Goal: Download file/media

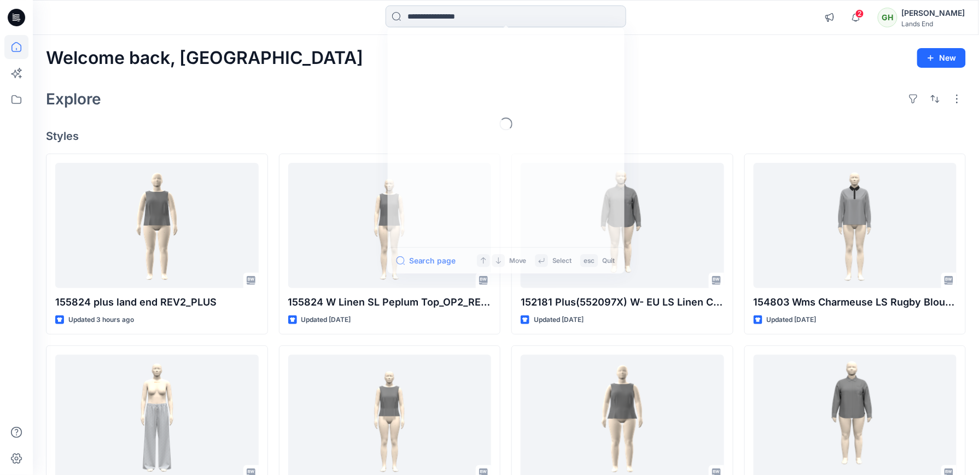
click at [458, 22] on input at bounding box center [506, 16] width 241 height 22
paste input "******"
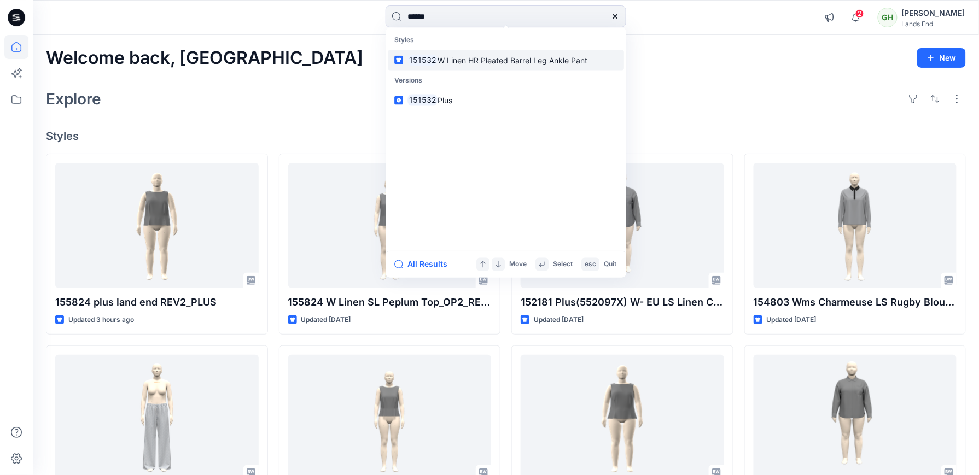
type input "******"
click at [456, 60] on span "W Linen HR Pleated Barrel Leg Ankle Pant" at bounding box center [513, 59] width 150 height 9
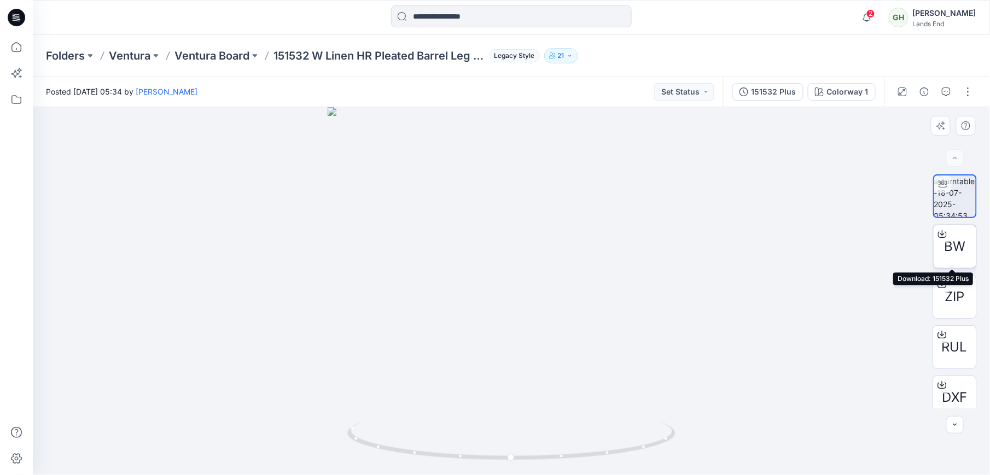
click at [939, 230] on icon at bounding box center [942, 234] width 9 height 9
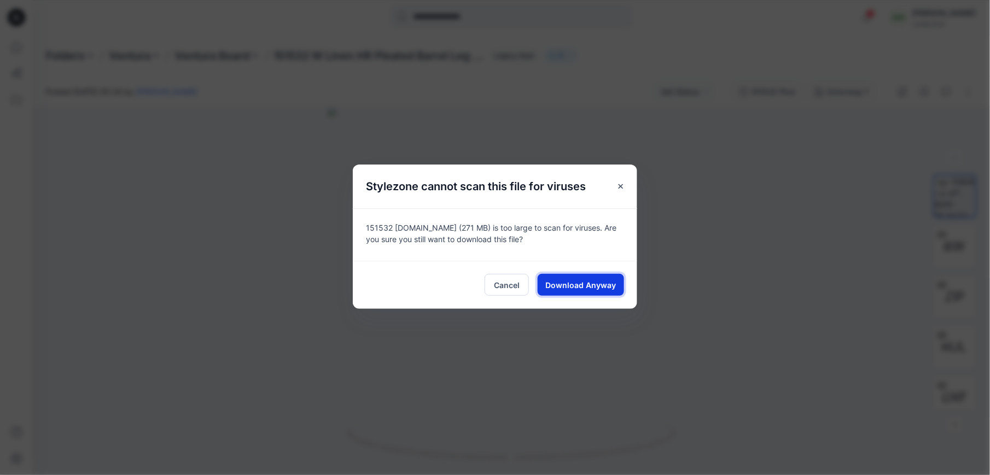
click at [582, 285] on span "Download Anyway" at bounding box center [581, 285] width 71 height 11
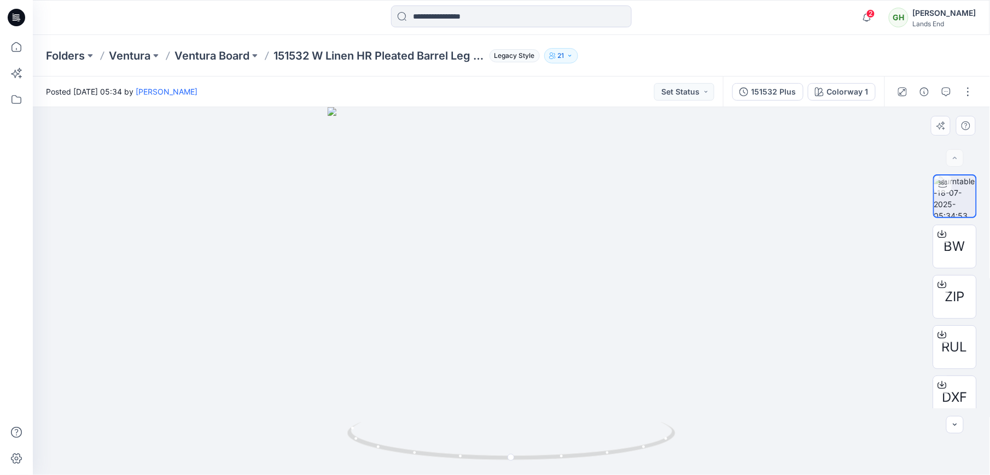
click at [596, 189] on div at bounding box center [511, 291] width 957 height 368
click at [938, 284] on icon at bounding box center [942, 284] width 9 height 9
click at [584, 173] on div at bounding box center [511, 291] width 957 height 368
click at [940, 335] on icon at bounding box center [942, 332] width 4 height 5
click at [977, 408] on div "BW ZIP RUL DXF" at bounding box center [955, 292] width 44 height 234
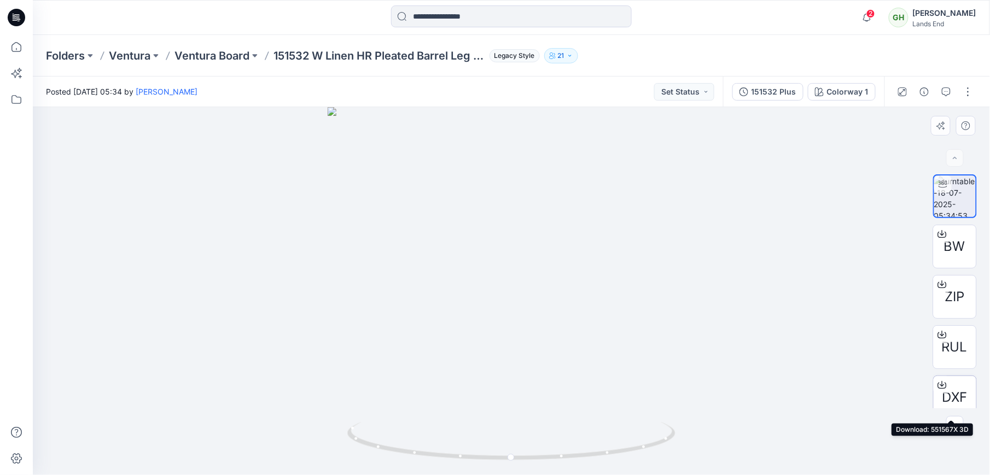
click at [943, 384] on icon at bounding box center [942, 385] width 9 height 6
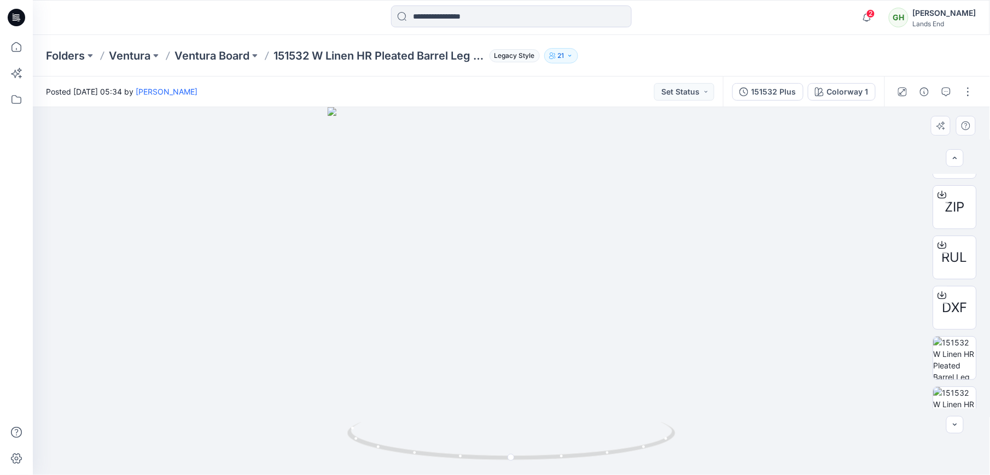
scroll to position [117, 0]
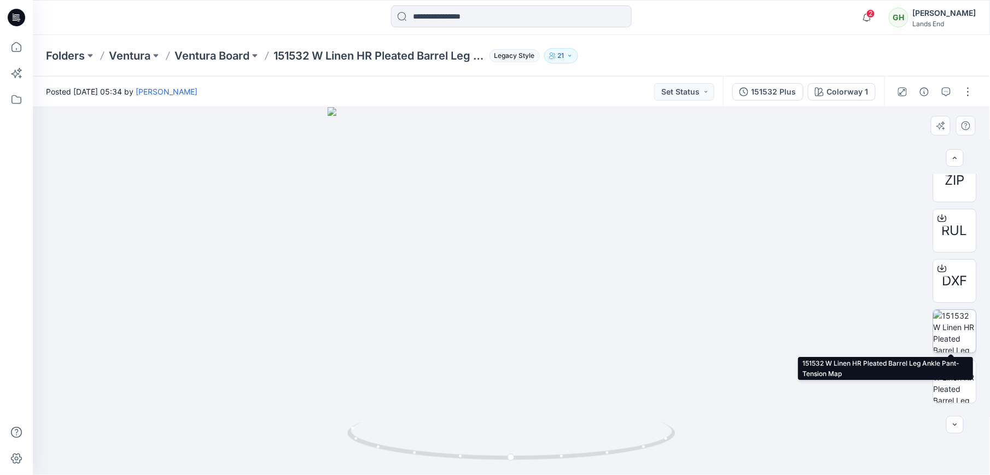
click at [939, 337] on img at bounding box center [955, 331] width 43 height 43
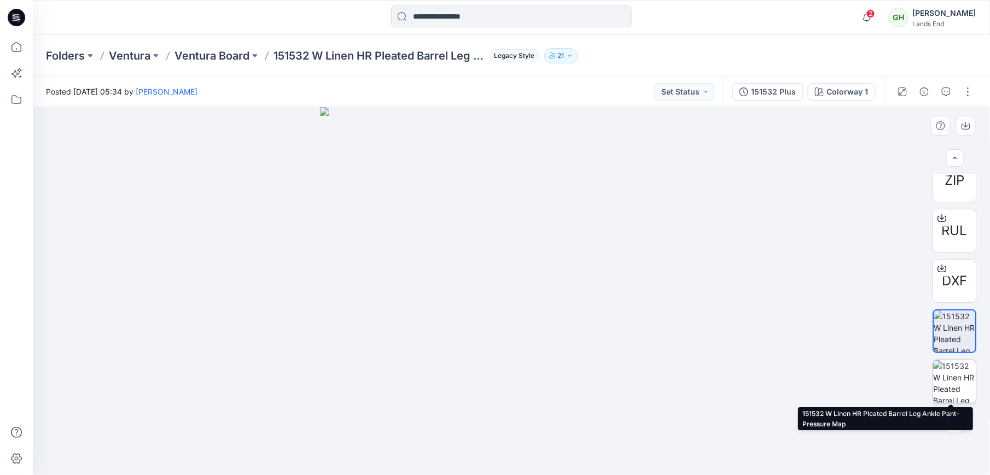
click at [955, 397] on img at bounding box center [955, 382] width 43 height 43
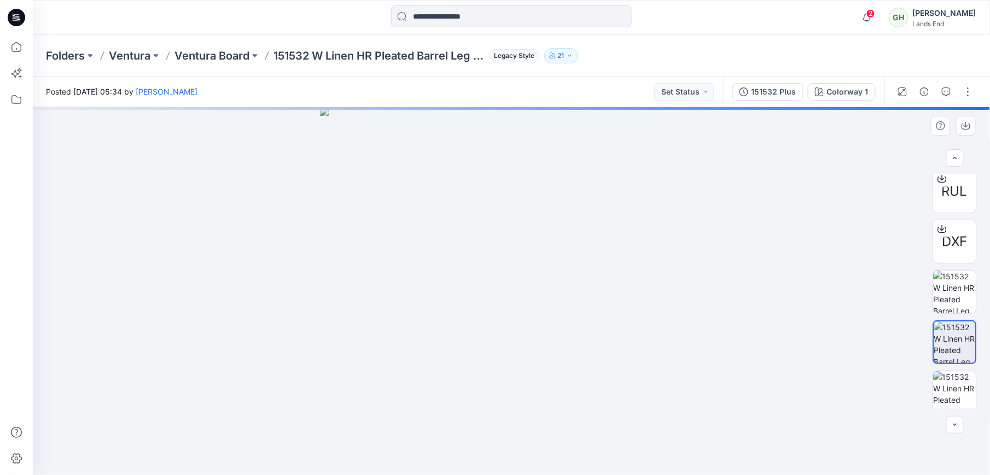
scroll to position [162, 0]
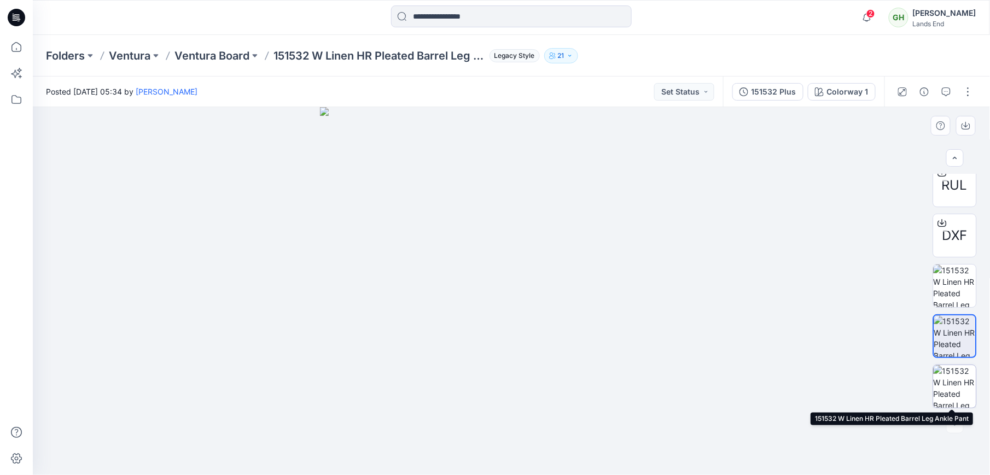
click at [949, 385] on img at bounding box center [955, 386] width 43 height 43
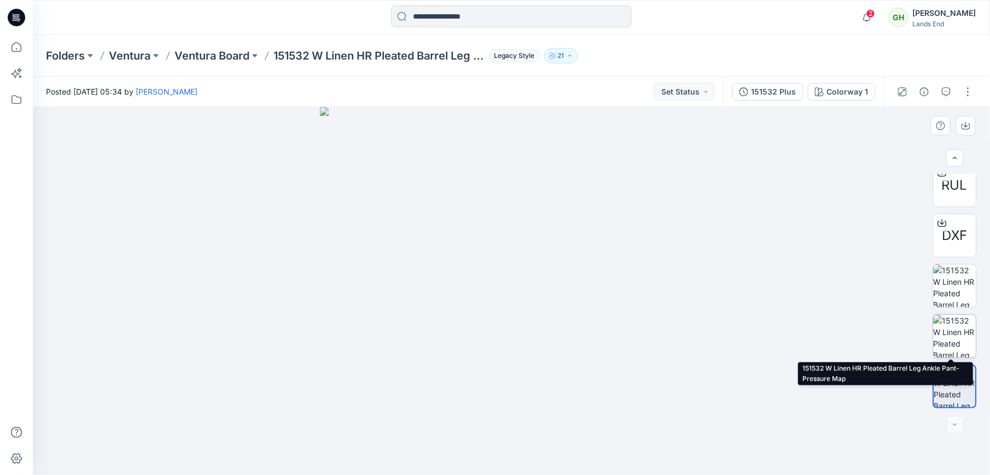
click at [935, 344] on img at bounding box center [955, 336] width 43 height 43
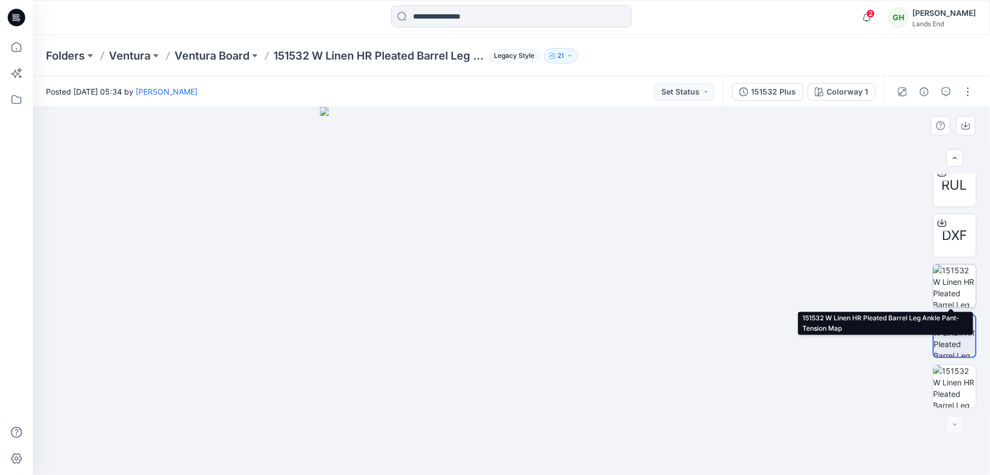
click at [969, 292] on img at bounding box center [955, 286] width 43 height 43
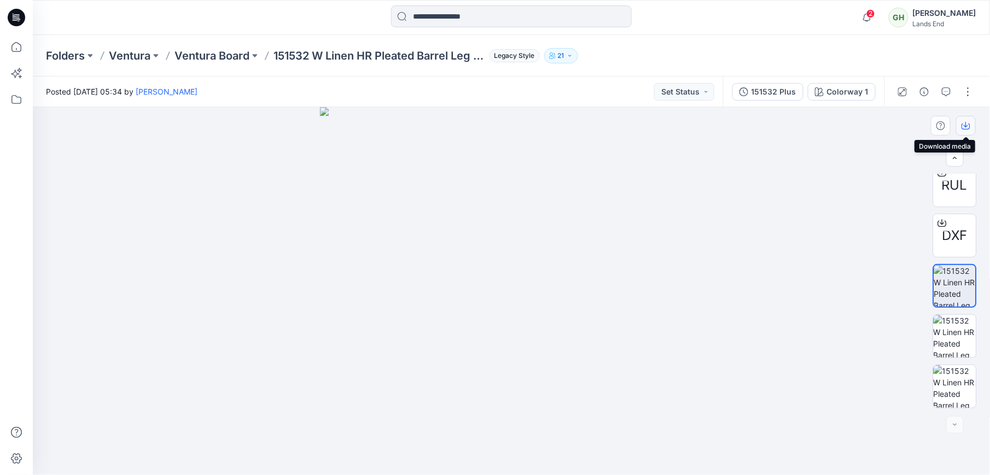
click at [963, 126] on icon "button" at bounding box center [966, 127] width 9 height 6
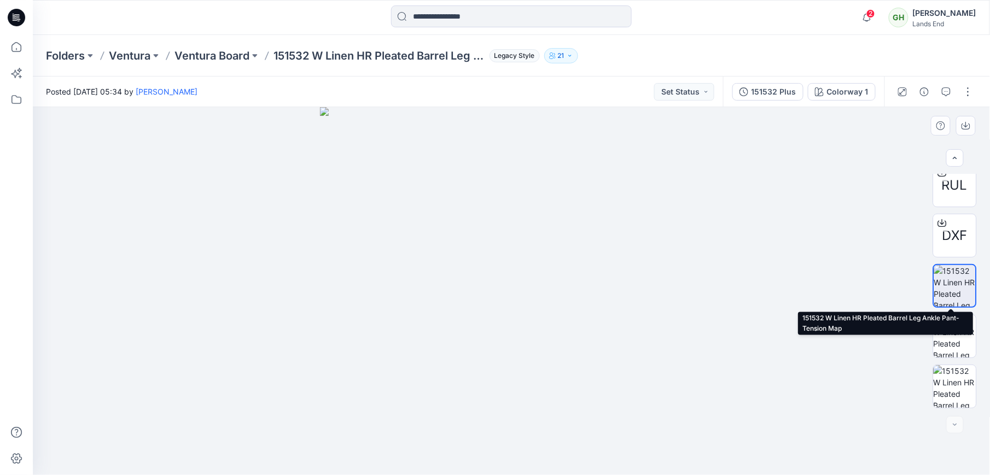
click at [953, 289] on img at bounding box center [955, 286] width 42 height 42
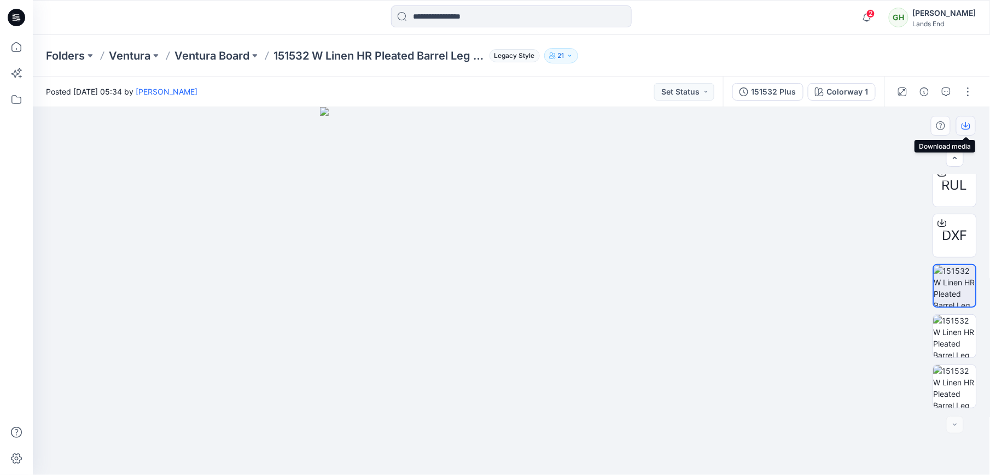
click at [967, 127] on icon "button" at bounding box center [966, 125] width 9 height 9
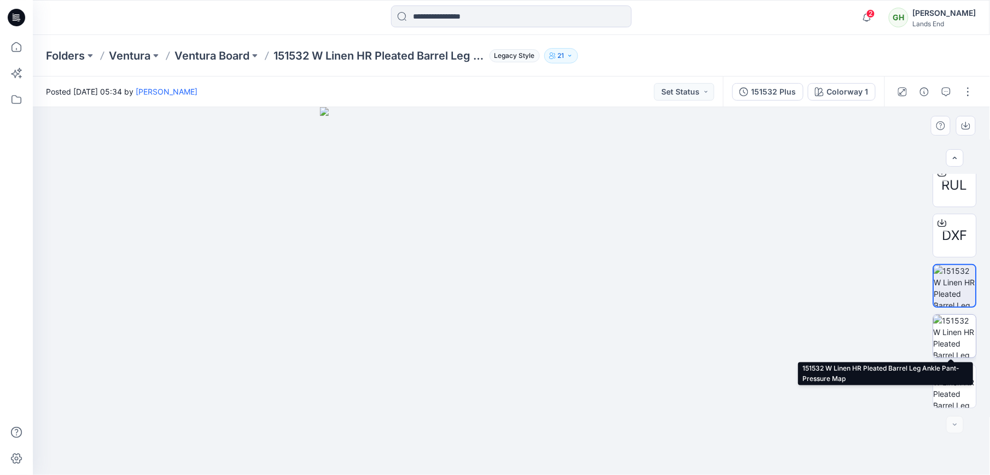
click at [950, 337] on img at bounding box center [955, 336] width 43 height 43
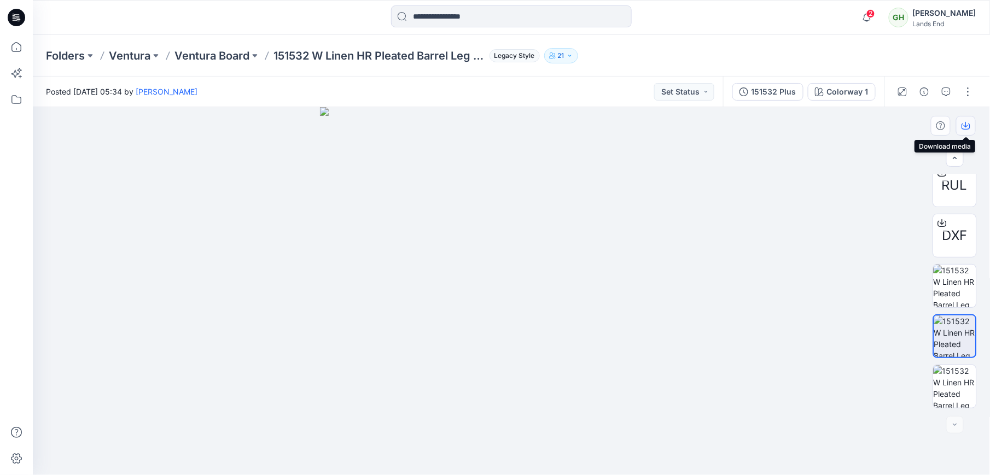
click at [963, 127] on icon "button" at bounding box center [966, 127] width 9 height 6
click at [957, 375] on img at bounding box center [955, 386] width 43 height 43
click at [967, 125] on icon "button" at bounding box center [966, 125] width 9 height 9
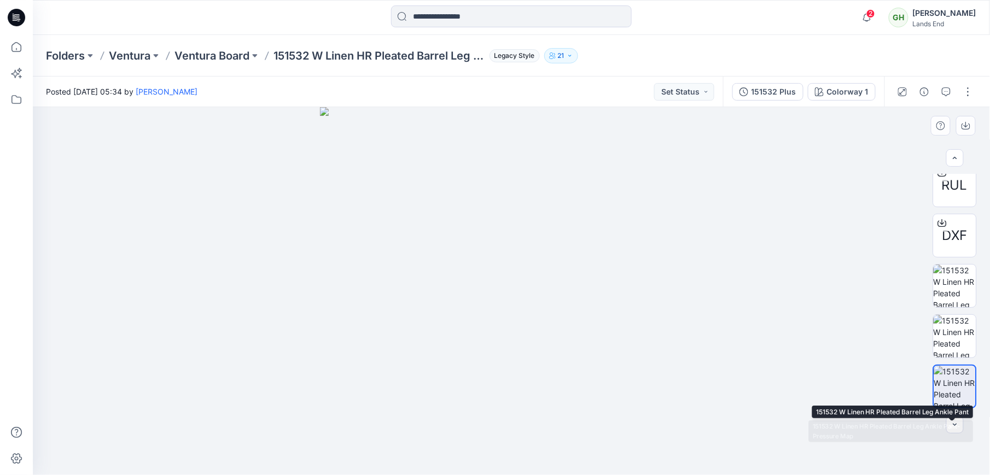
scroll to position [0, 0]
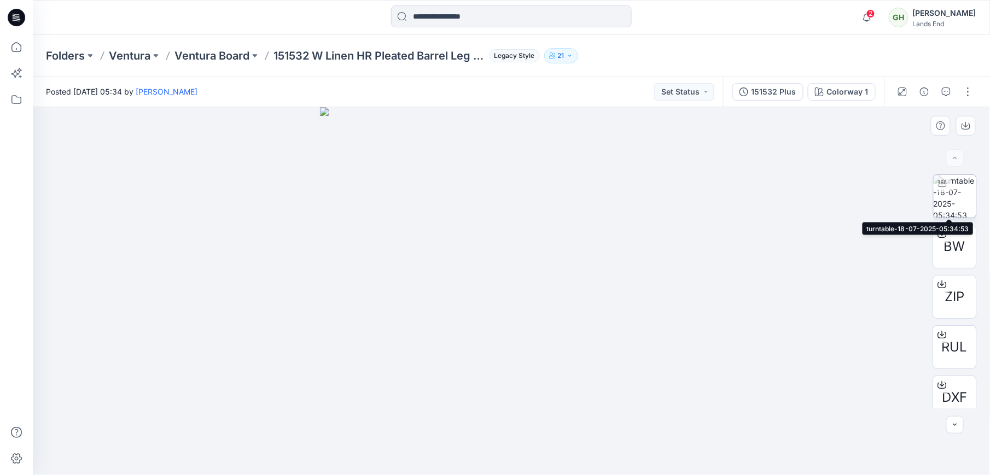
click at [946, 200] on img at bounding box center [955, 196] width 43 height 43
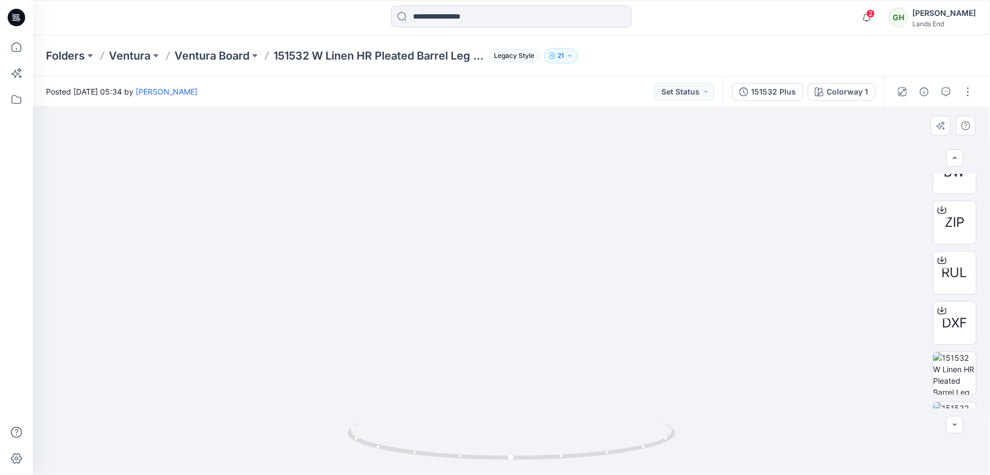
scroll to position [45, 0]
